Goal: Transaction & Acquisition: Purchase product/service

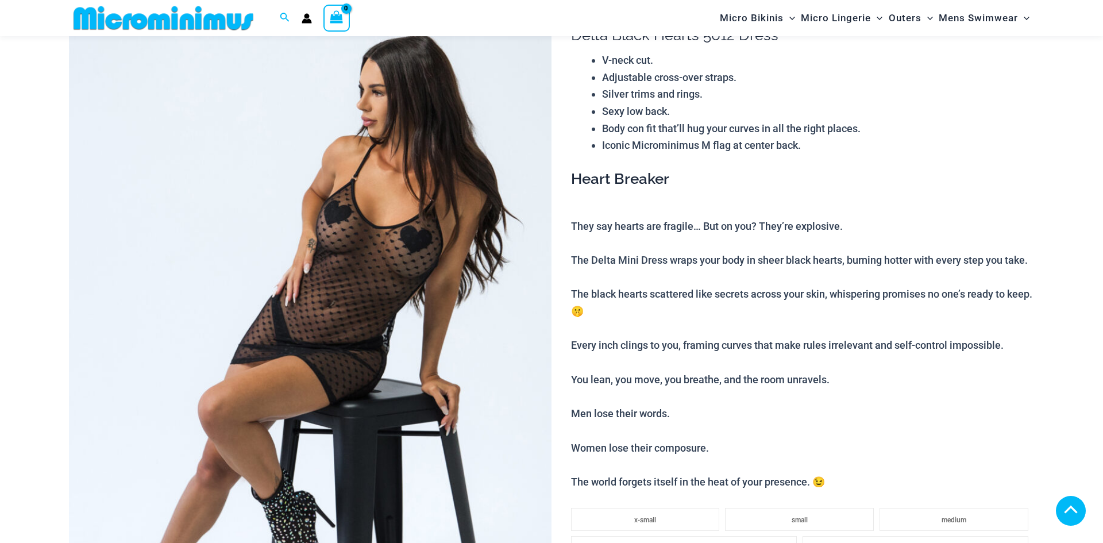
scroll to position [1080, 0]
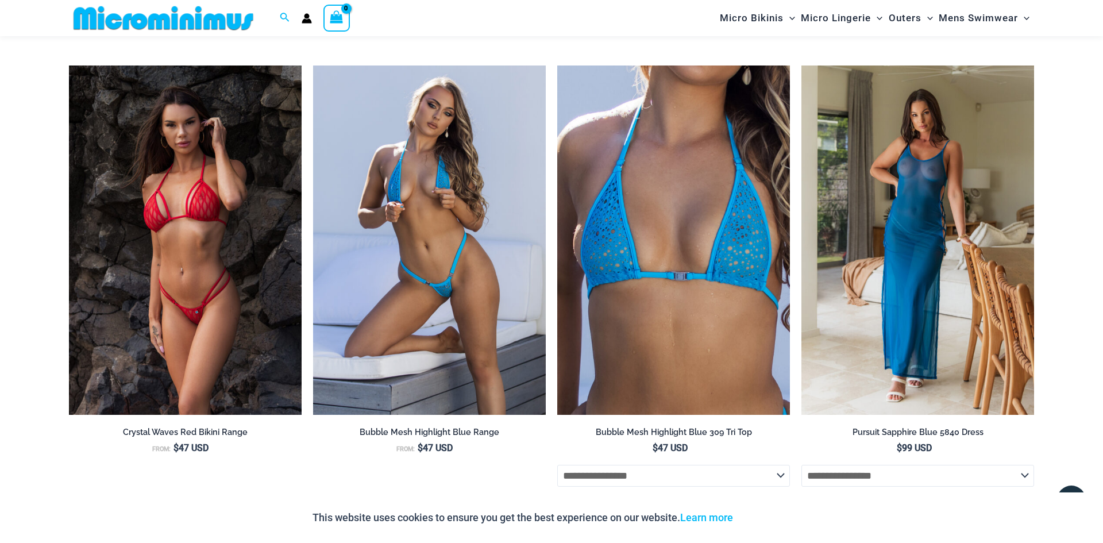
scroll to position [3620, 0]
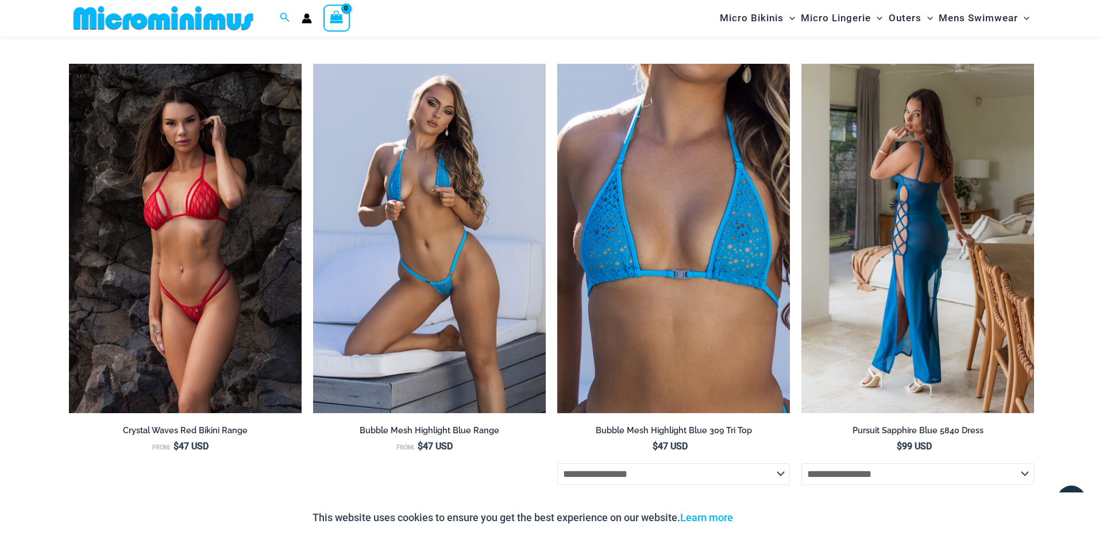
click at [913, 275] on img at bounding box center [917, 238] width 233 height 349
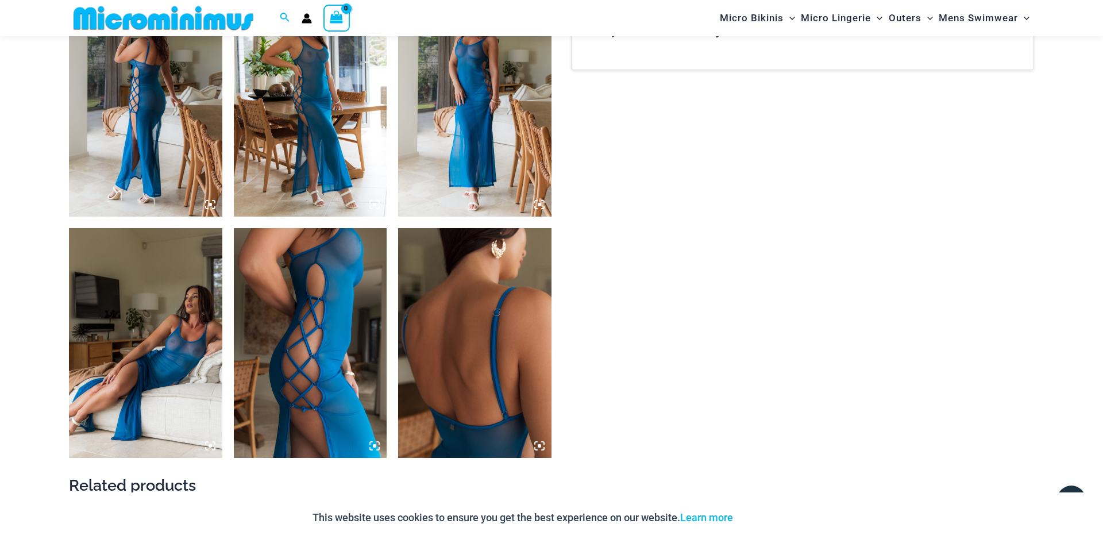
scroll to position [851, 0]
